Goal: Task Accomplishment & Management: Manage account settings

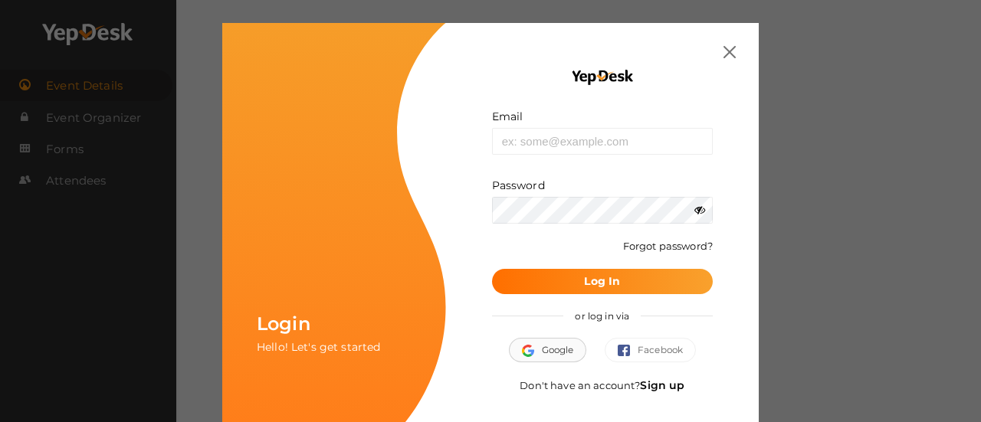
click at [554, 343] on button "Google" at bounding box center [548, 350] width 78 height 25
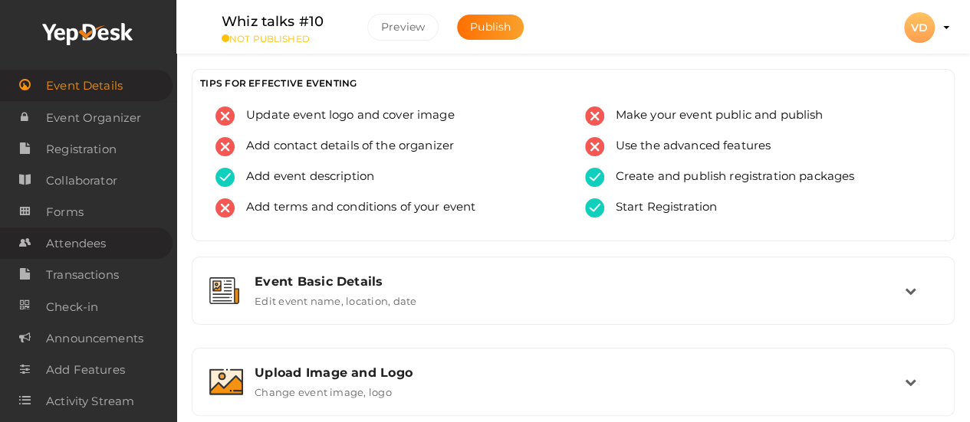
click at [92, 238] on span "Attendees" at bounding box center [76, 243] width 60 height 31
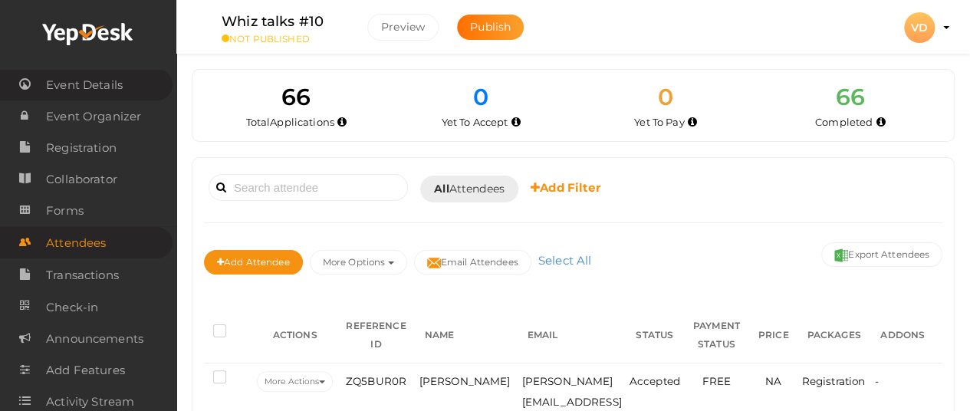
click at [105, 86] on span "Event Details" at bounding box center [84, 85] width 77 height 31
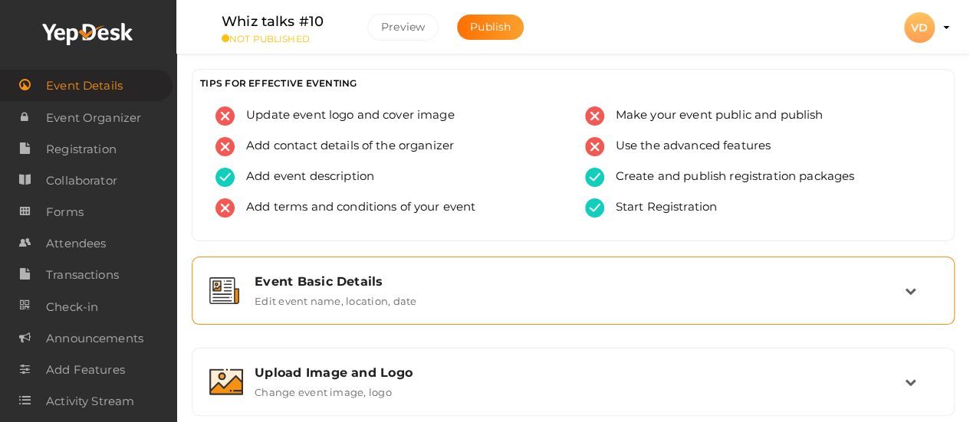
click at [421, 277] on div "Event Basic Details" at bounding box center [580, 281] width 650 height 15
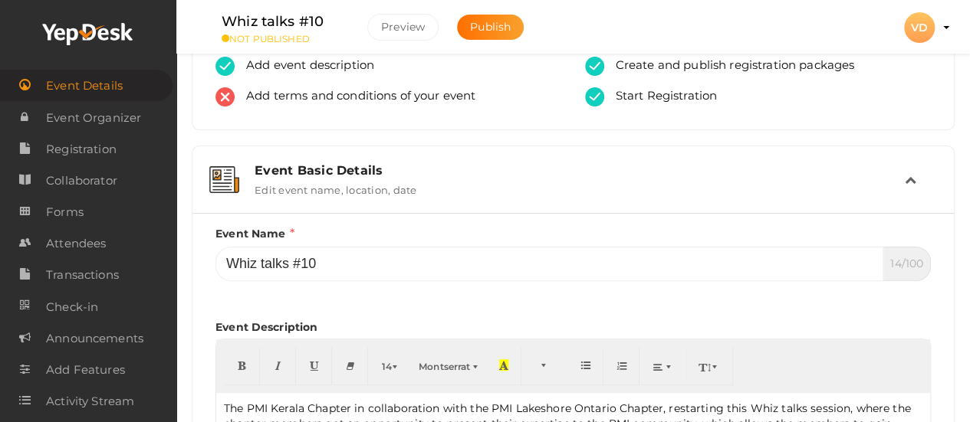
scroll to position [123, 0]
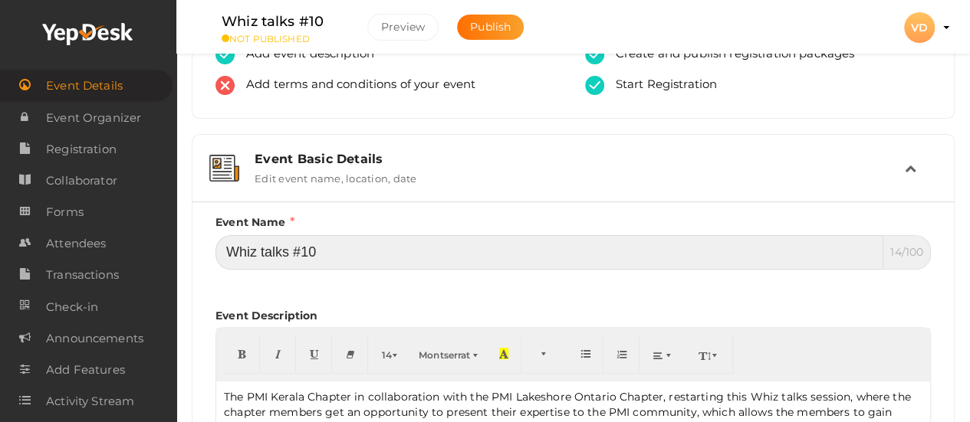
click at [283, 251] on input "Whiz talks #10" at bounding box center [549, 252] width 668 height 34
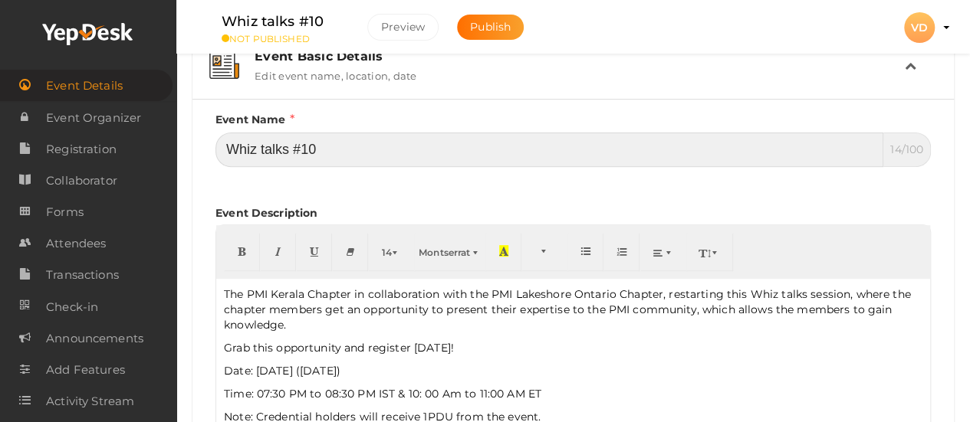
scroll to position [245, 0]
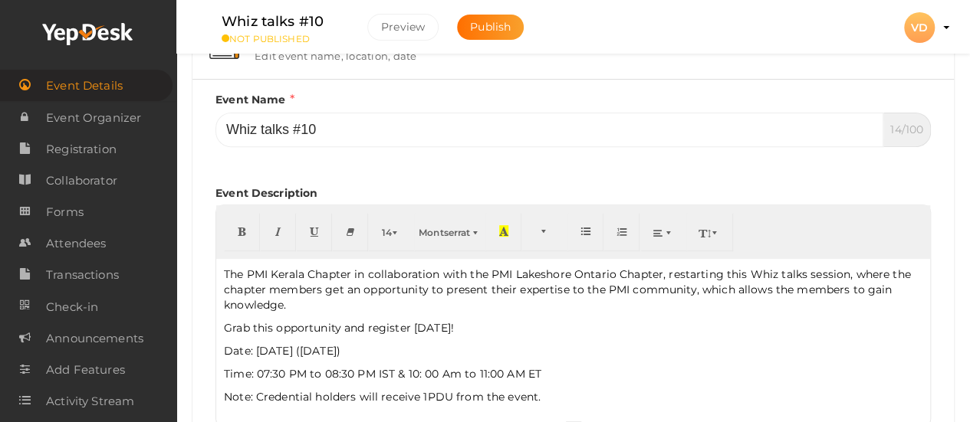
click at [282, 283] on p "The PMI Kerala Chapter in collaboration with the PMI Lakeshore Ontario Chapter,…" at bounding box center [573, 290] width 698 height 46
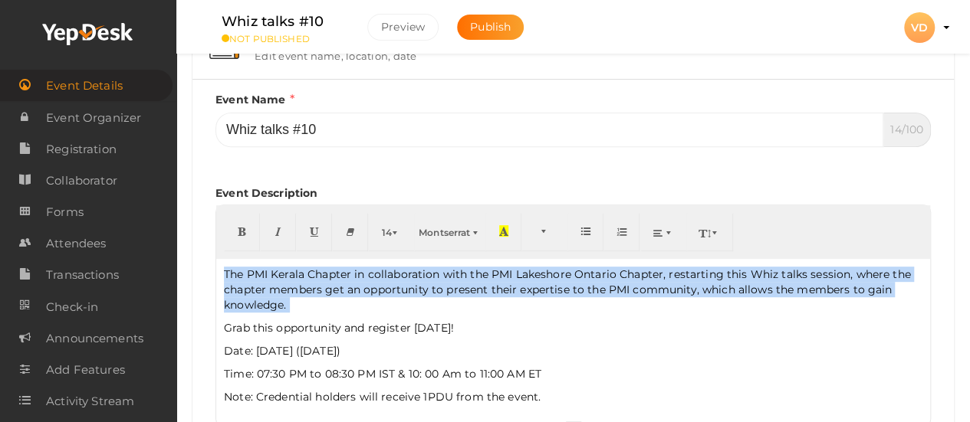
click at [282, 283] on p "The PMI Kerala Chapter in collaboration with the PMI Lakeshore Ontario Chapter,…" at bounding box center [573, 290] width 698 height 46
copy p "The PMI Kerala Chapter in collaboration with the PMI Lakeshore Ontario Chapter,…"
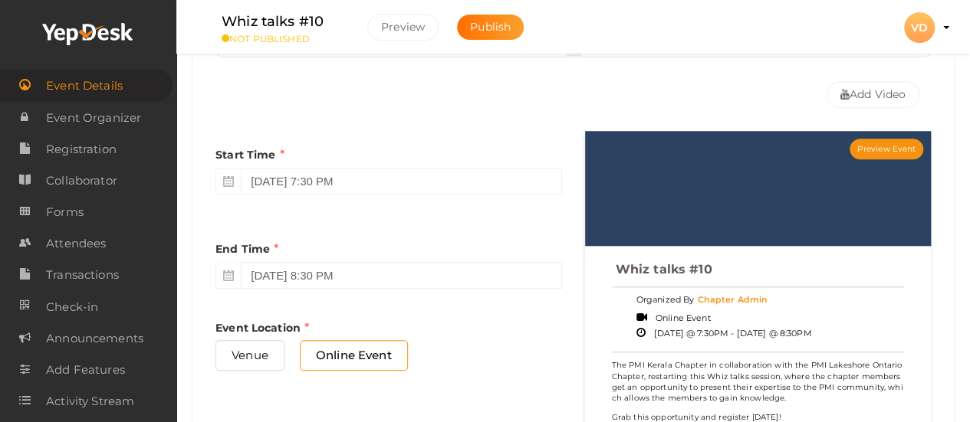
scroll to position [984, 0]
